Goal: Information Seeking & Learning: Learn about a topic

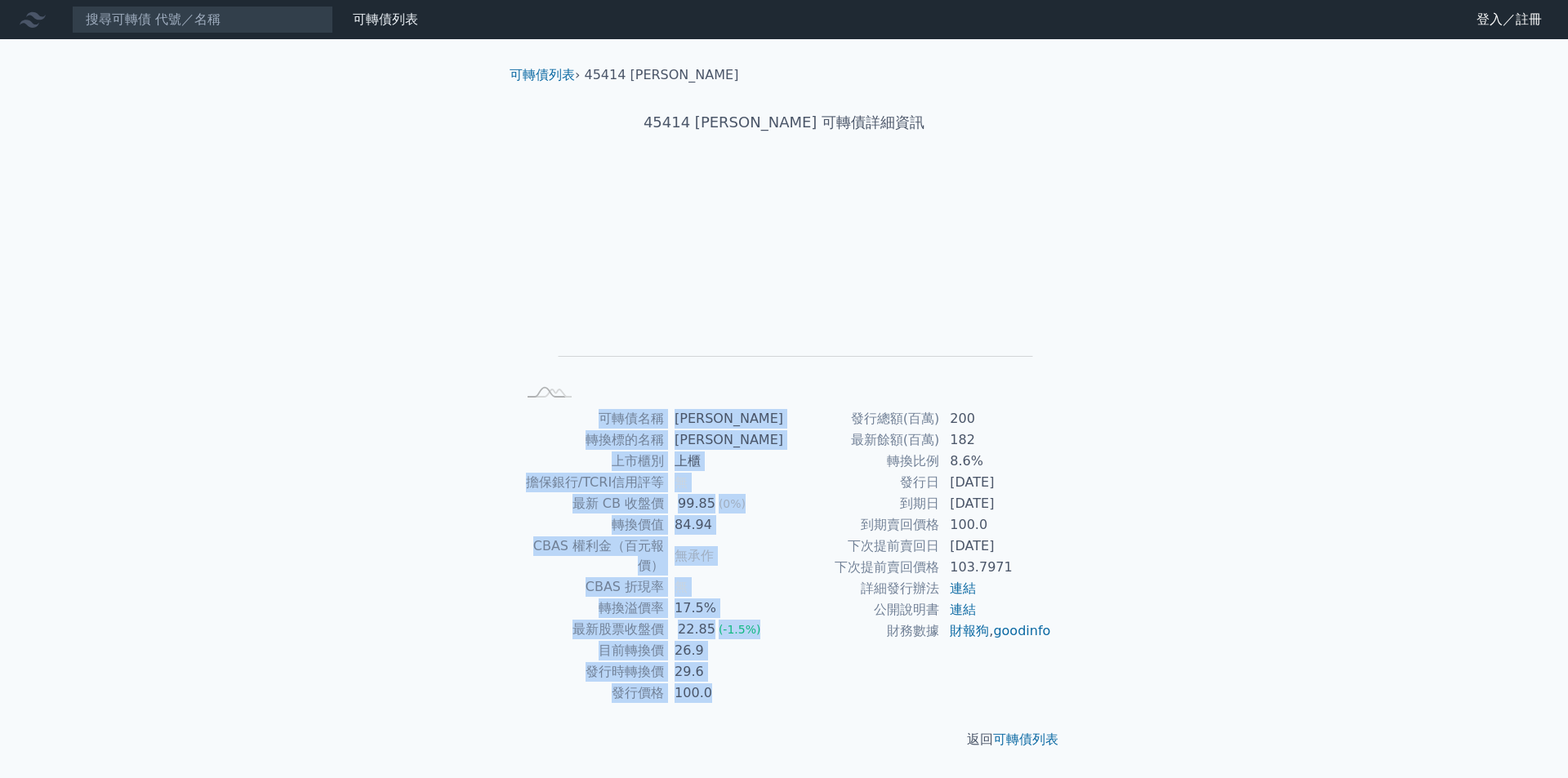
drag, startPoint x: 1041, startPoint y: 376, endPoint x: 1077, endPoint y: 537, distance: 165.0
click at [1064, 514] on div "可轉債列表 › 45414 [PERSON_NAME] 45414 [PERSON_NAME] 可轉債詳細資訊 Zoom Out L L Chart crea…" at bounding box center [784, 407] width 574 height 737
click at [1077, 540] on div "可轉債列表 › 45414 [PERSON_NAME] 45414 [PERSON_NAME] 可轉債詳細資訊 Zoom Out L L Chart crea…" at bounding box center [784, 407] width 627 height 737
click at [1044, 591] on td "連結" at bounding box center [995, 589] width 112 height 21
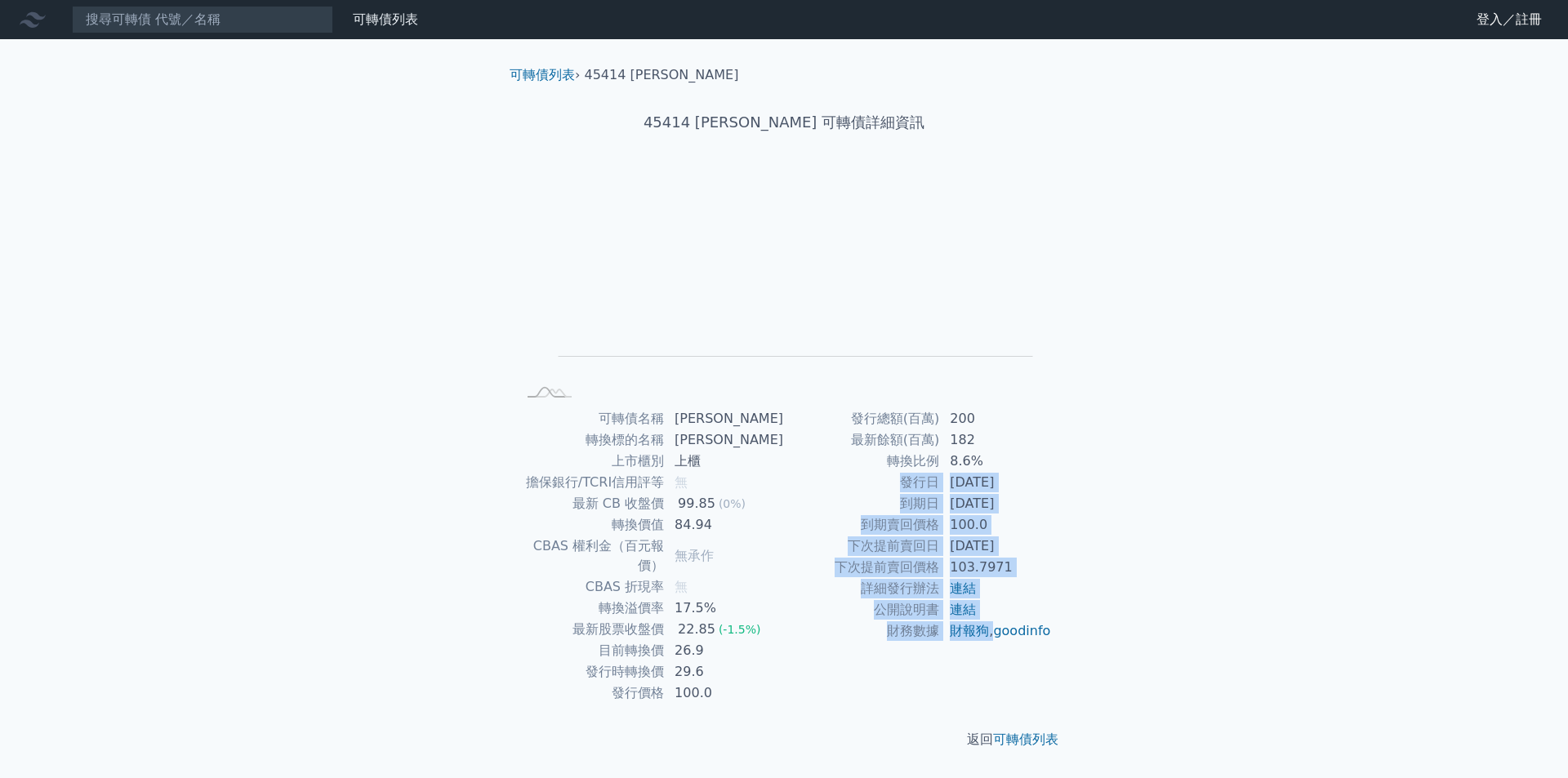
drag, startPoint x: 1048, startPoint y: 621, endPoint x: 997, endPoint y: 426, distance: 201.6
click at [997, 426] on tbody "發行總額(百萬) 200 最新餘額(百萬) 182 轉換比例 8.6% 發行日 [DATE] 到期日 [DATE] 到期賣回價格 100.0 下次提前賣回日 …" at bounding box center [917, 525] width 268 height 234
click at [990, 413] on td "200" at bounding box center [995, 419] width 112 height 21
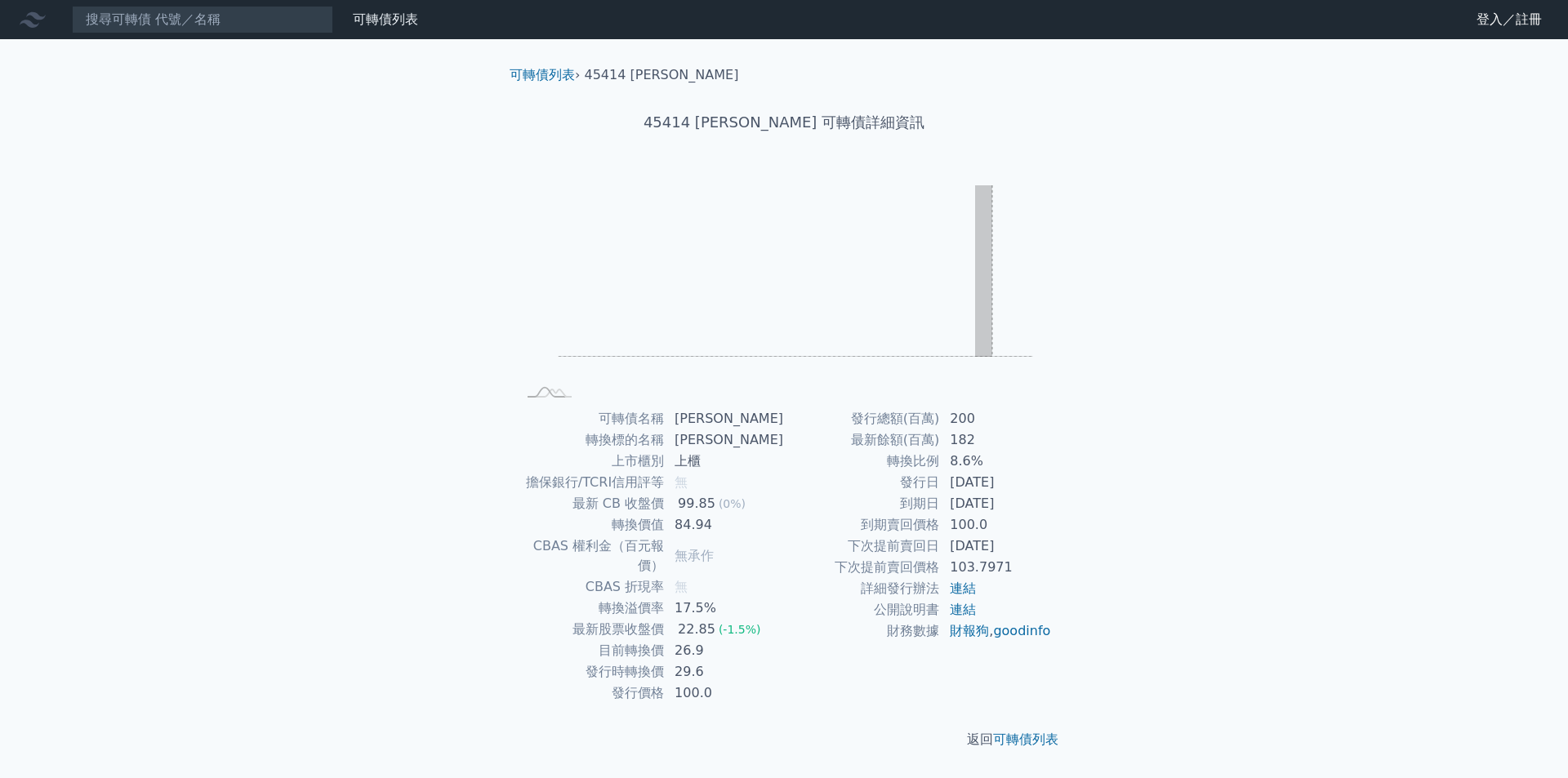
click at [998, 586] on div "可轉債列表 › 45414 [PERSON_NAME] 45414 [PERSON_NAME] 可轉債詳細資訊 Zoom Out L L Chart crea…" at bounding box center [784, 407] width 574 height 737
click at [1052, 613] on div "可轉債名稱 [PERSON_NAME] 轉換標的名稱 晟田 上市櫃別 上櫃 擔保銀行/TCRI信用評等 無 最新 CB 收盤價 99.85 (0%) 轉換價值…" at bounding box center [784, 556] width 574 height 296
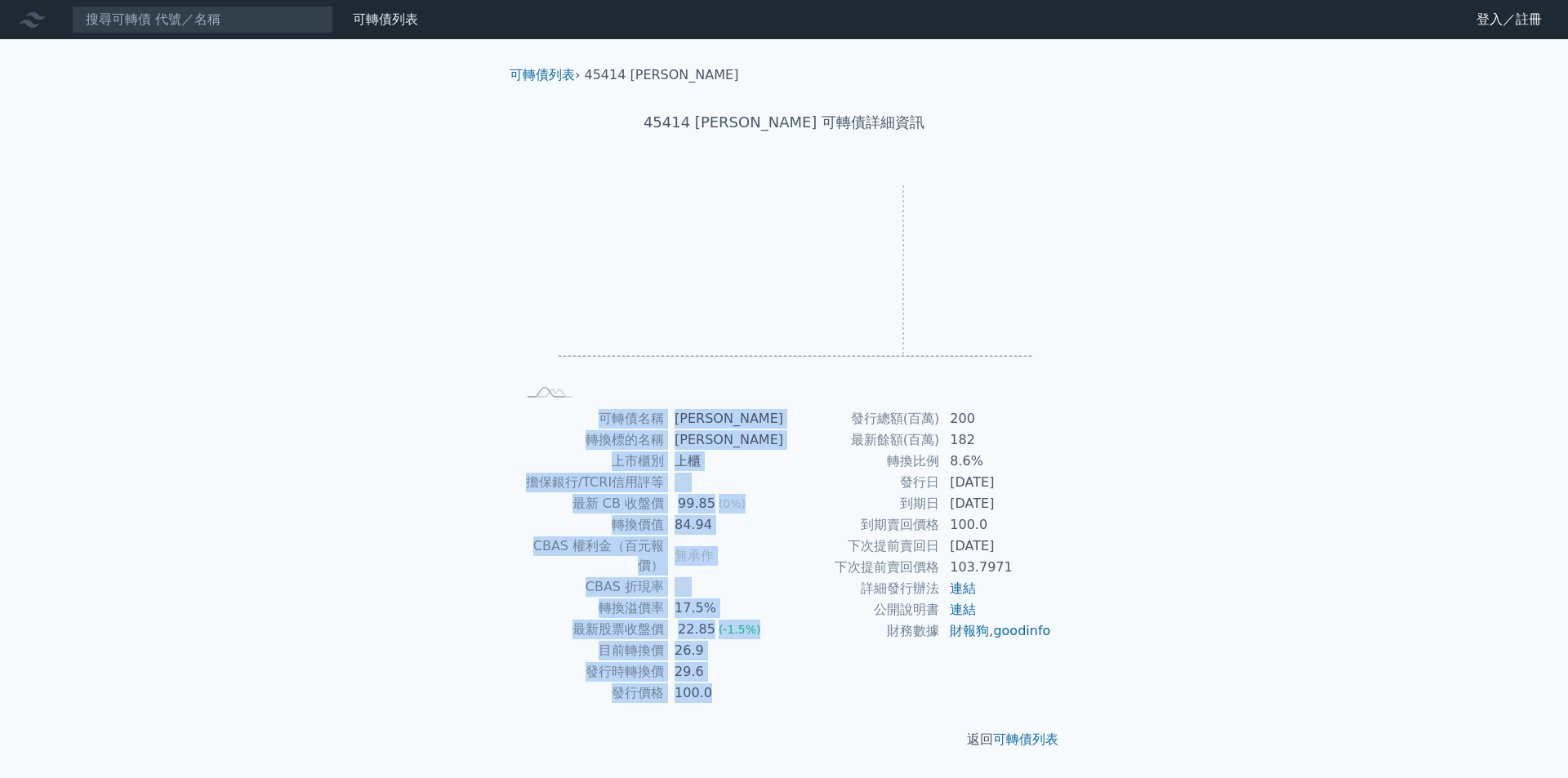
drag, startPoint x: 1066, startPoint y: 675, endPoint x: 901, endPoint y: 342, distance: 371.6
click at [901, 342] on div "可轉債列表 › 45414 [PERSON_NAME] 45414 [PERSON_NAME] 可轉債詳細資訊 Zoom Out L L Chart crea…" at bounding box center [784, 407] width 574 height 737
click at [1073, 468] on div "可轉債列表 › 45414 [PERSON_NAME] 45414 [PERSON_NAME] 可轉債詳細資訊 Zoom Out L L Chart crea…" at bounding box center [784, 407] width 627 height 737
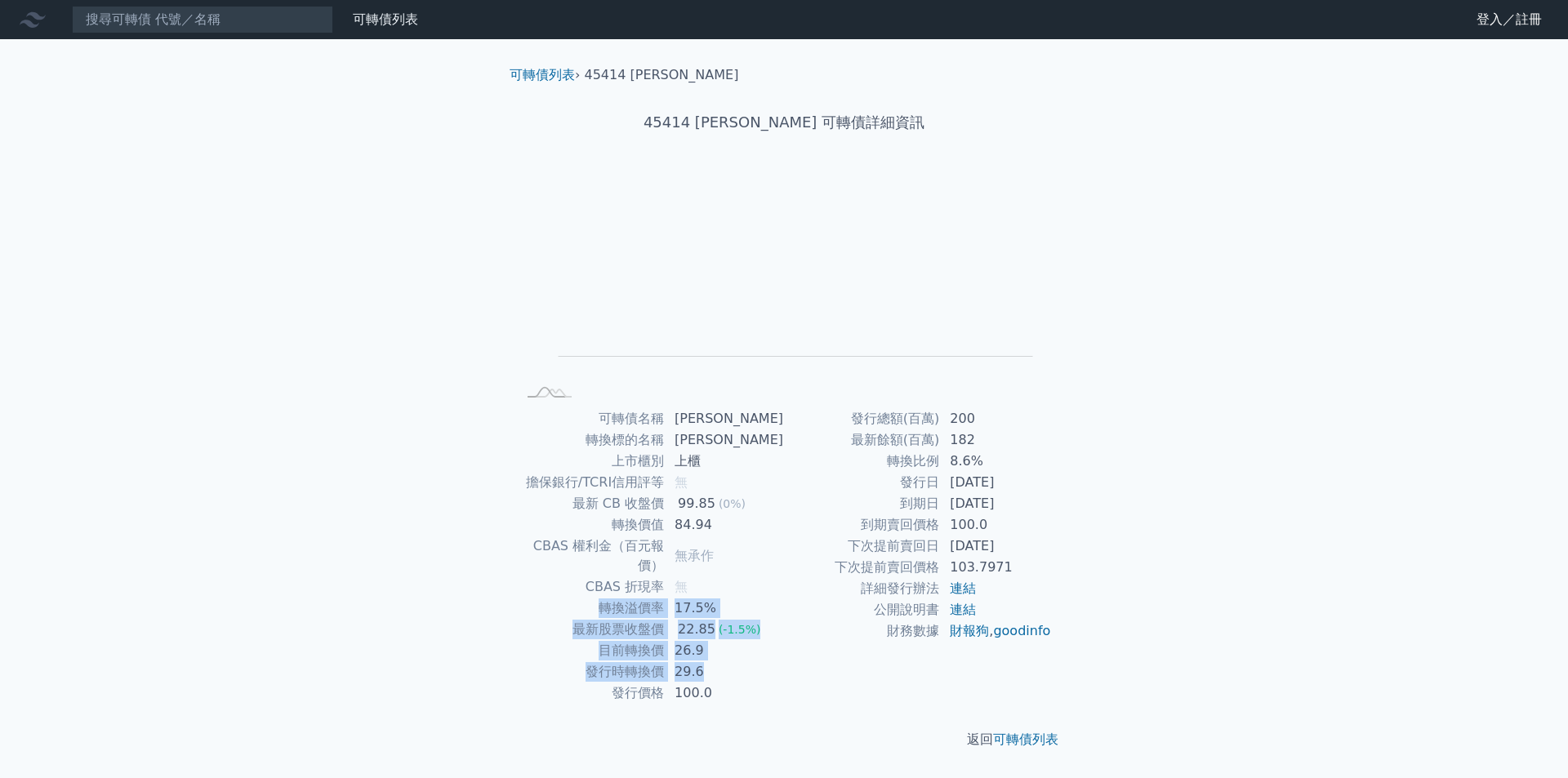
drag, startPoint x: 739, startPoint y: 642, endPoint x: 747, endPoint y: 570, distance: 72.4
click at [747, 570] on tbody "可轉債名稱 [PERSON_NAME] 轉換標的名稱 晟田 上市櫃別 上櫃 擔保銀行/TCRI信用評等 無 最新 CB 收盤價 99.85 (0%) 轉換價值…" at bounding box center [650, 556] width 268 height 296
click at [747, 576] on td "無" at bounding box center [724, 587] width 119 height 21
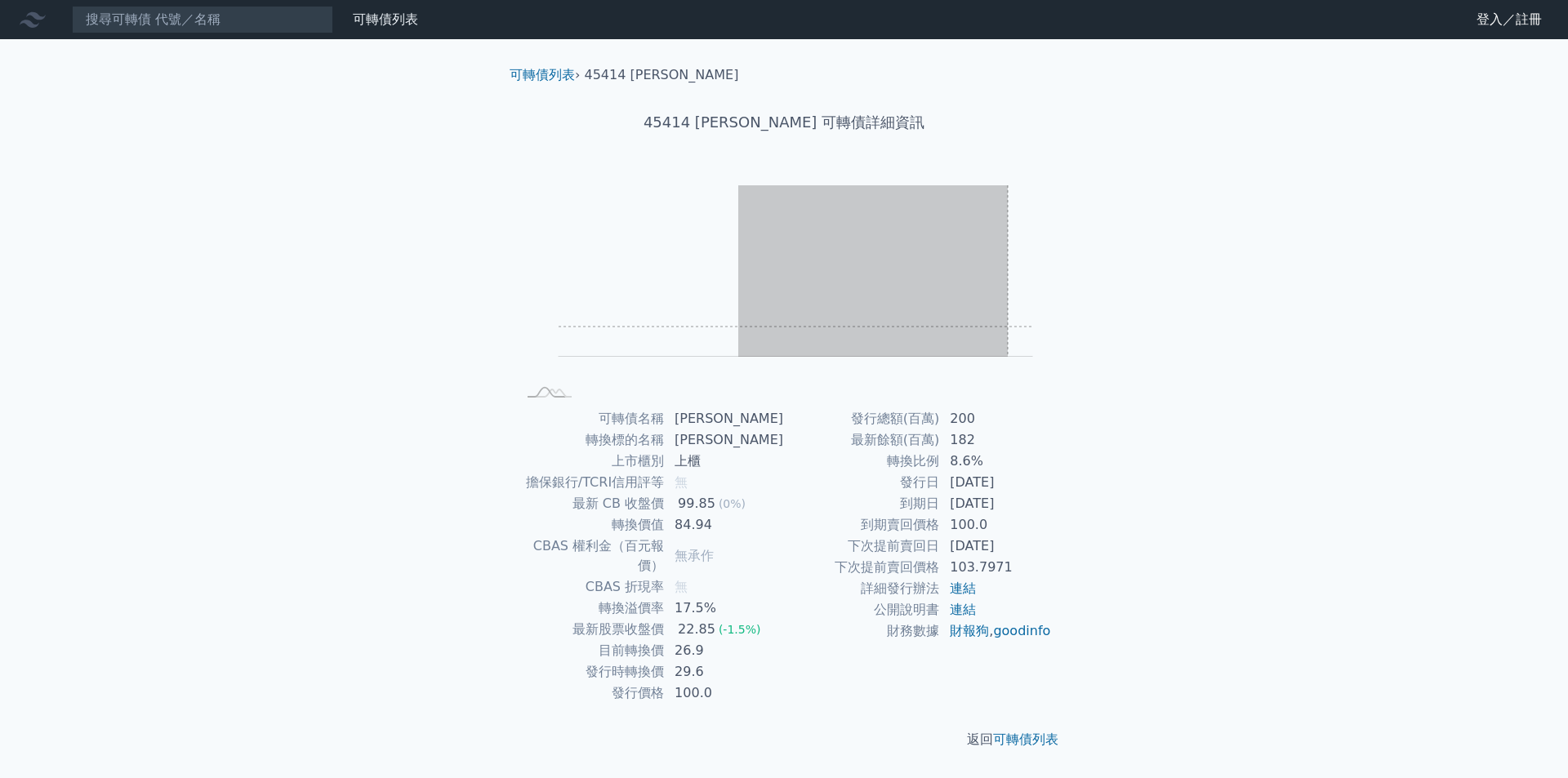
click at [1048, 324] on div "Zoom Out L L Chart created using amCharts library" at bounding box center [784, 287] width 574 height 229
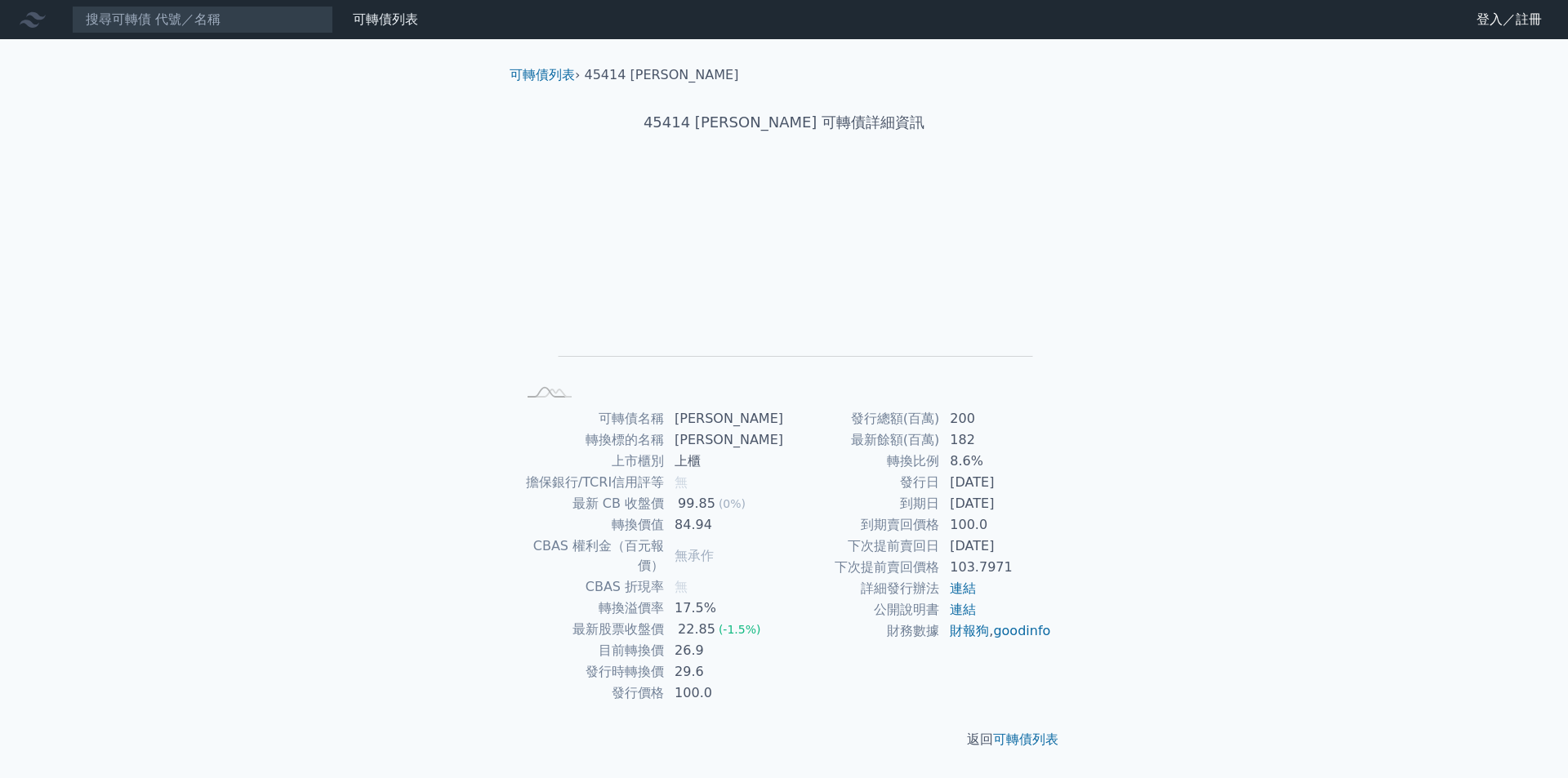
click at [1059, 324] on div "Zoom Out L L Chart created using amCharts library" at bounding box center [784, 287] width 574 height 229
drag, startPoint x: 1031, startPoint y: 342, endPoint x: 1020, endPoint y: 344, distance: 11.2
